Goal: Task Accomplishment & Management: Manage account settings

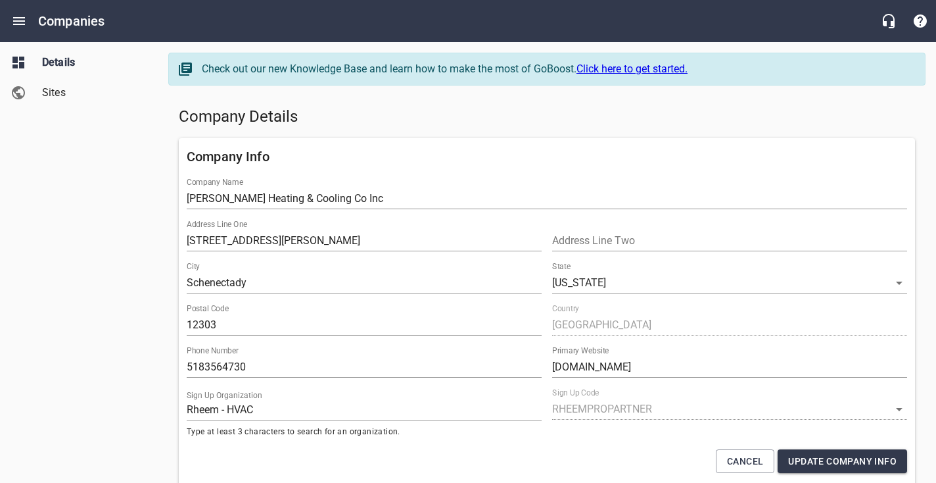
select select "[US_STATE]"
select select "62"
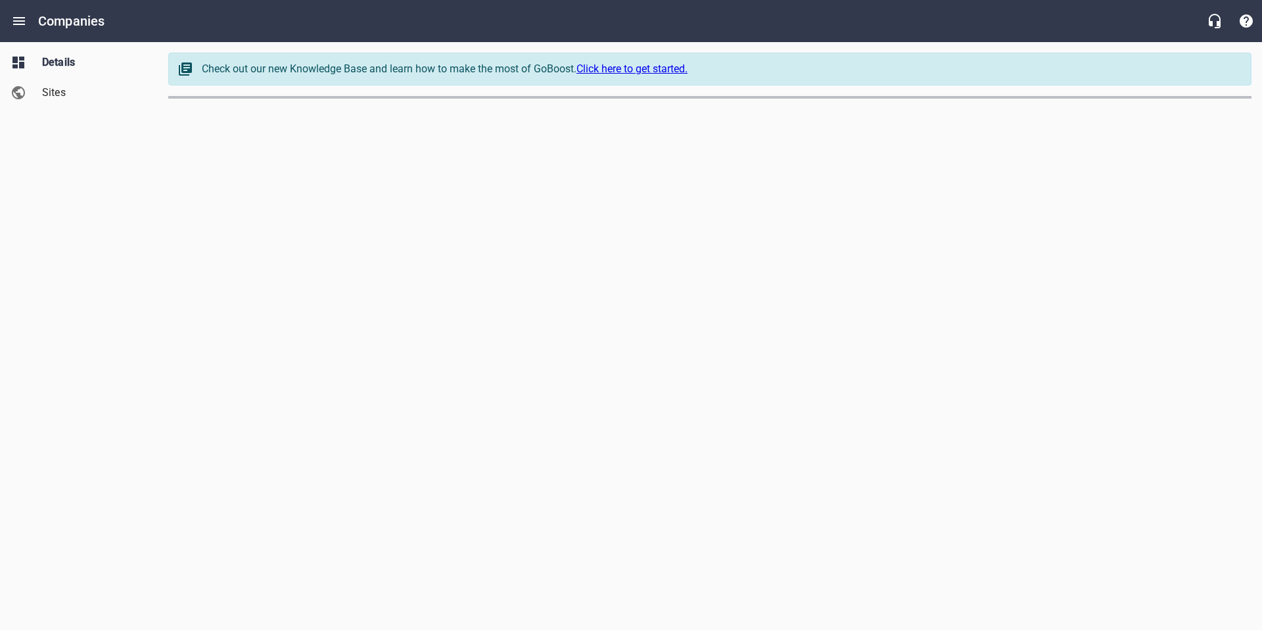
select select "[US_STATE]"
select select "62"
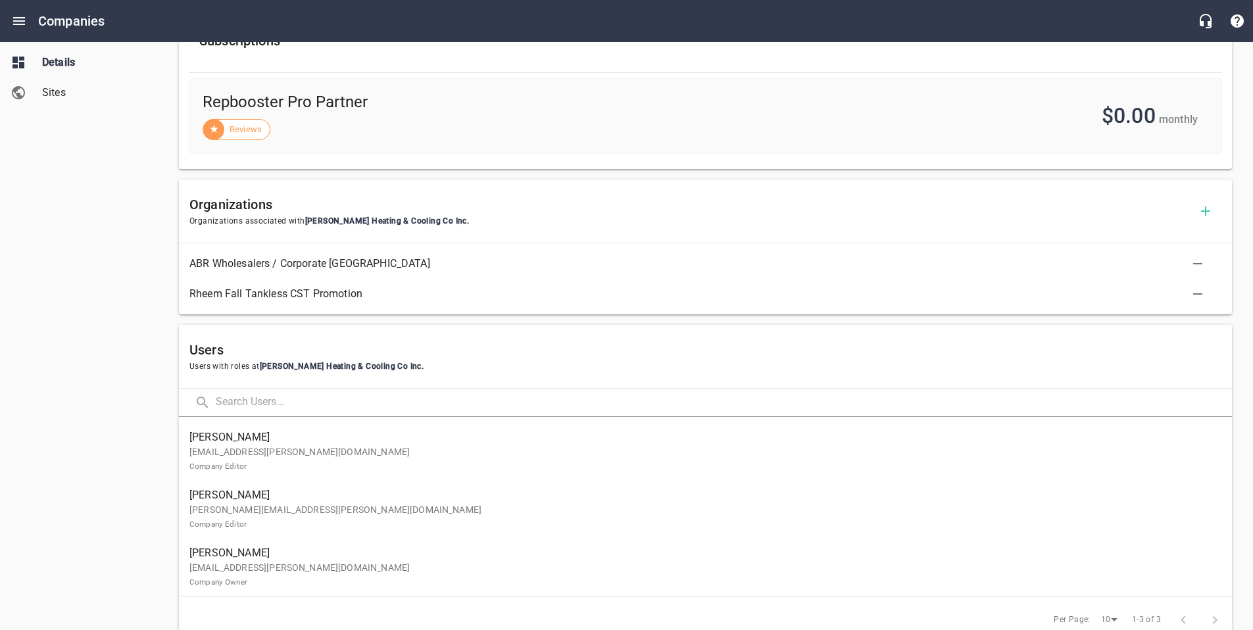
scroll to position [520, 0]
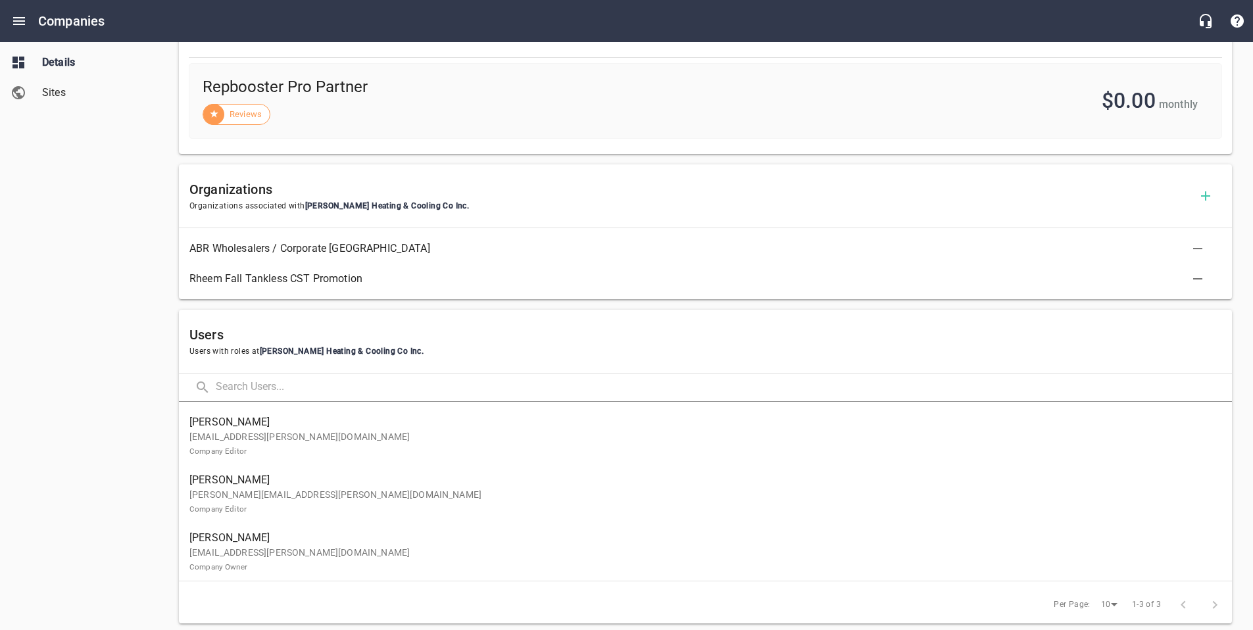
click at [287, 555] on p "josehphr@adams-heat.com Company Owner" at bounding box center [699, 560] width 1021 height 28
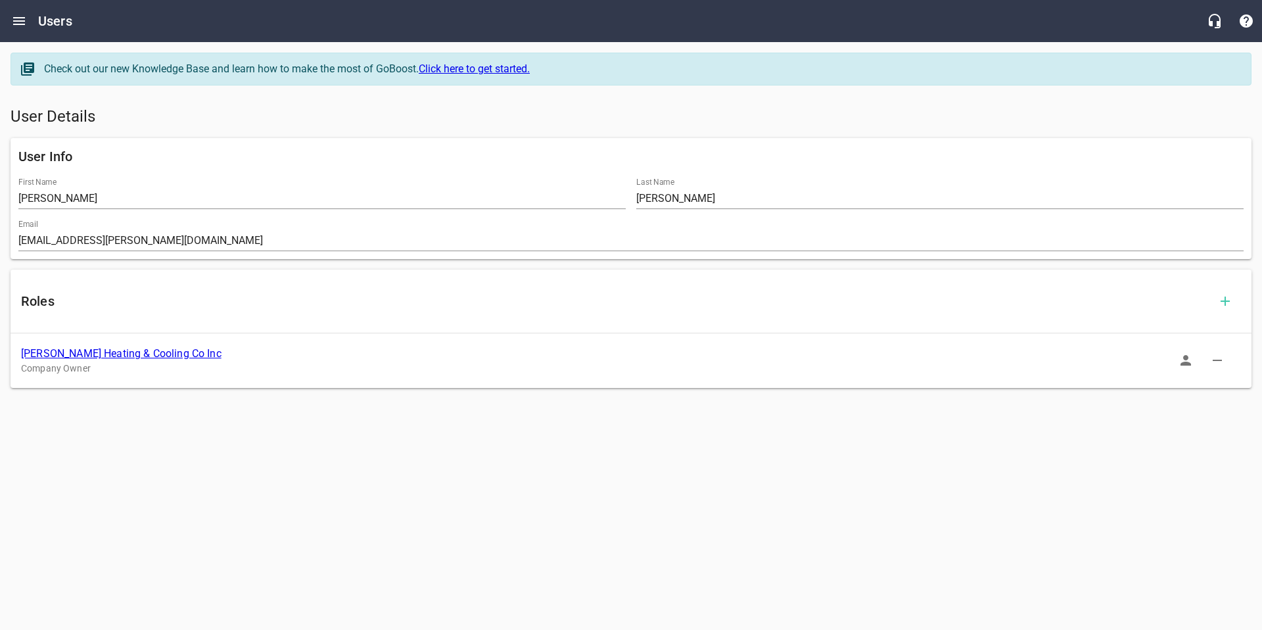
click at [1187, 366] on icon "button" at bounding box center [1186, 360] width 11 height 11
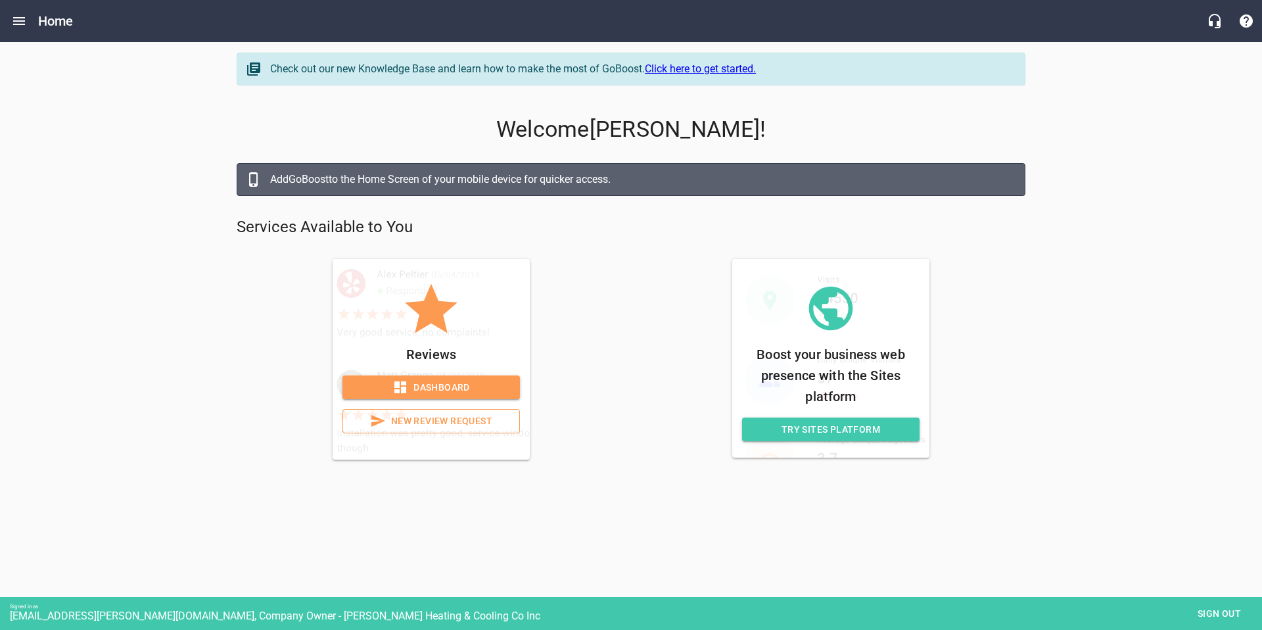
click at [389, 382] on span "Dashboard" at bounding box center [431, 387] width 156 height 16
